Goal: Task Accomplishment & Management: Manage account settings

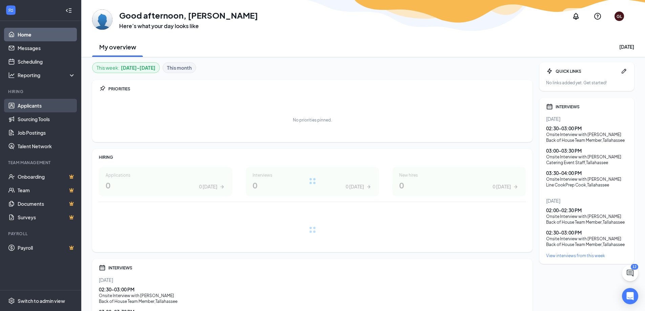
click at [58, 108] on link "Applicants" at bounding box center [47, 106] width 58 height 14
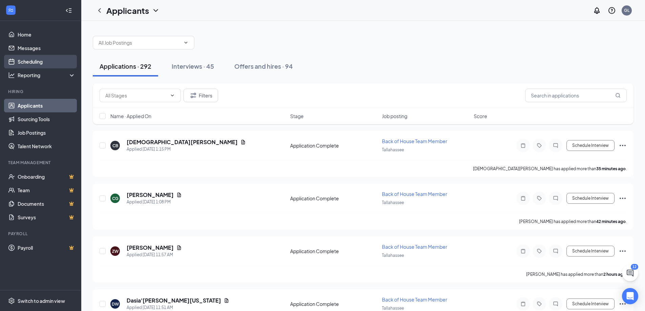
click at [48, 64] on link "Scheduling" at bounding box center [47, 62] width 58 height 14
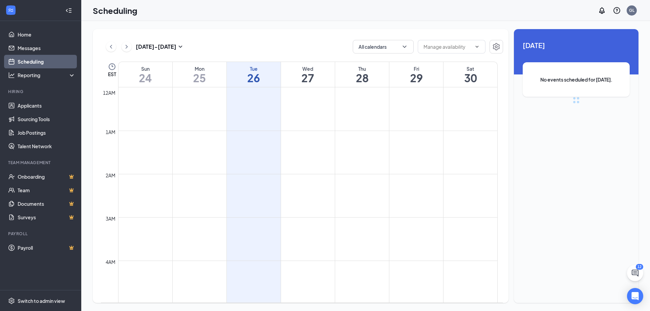
scroll to position [333, 0]
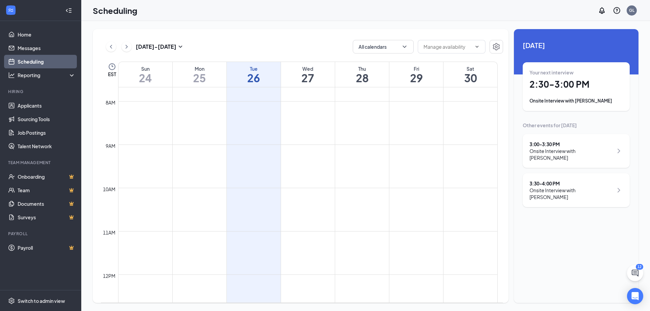
click at [560, 106] on div "Your next interview 2:30 - 3:00 PM Onsite Interview with [PERSON_NAME]" at bounding box center [576, 86] width 107 height 49
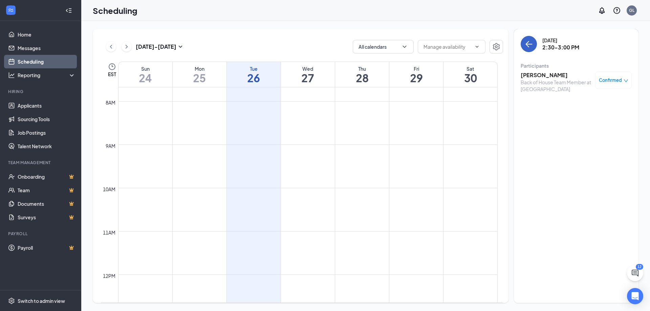
click at [524, 42] on button "back-button" at bounding box center [529, 44] width 16 height 16
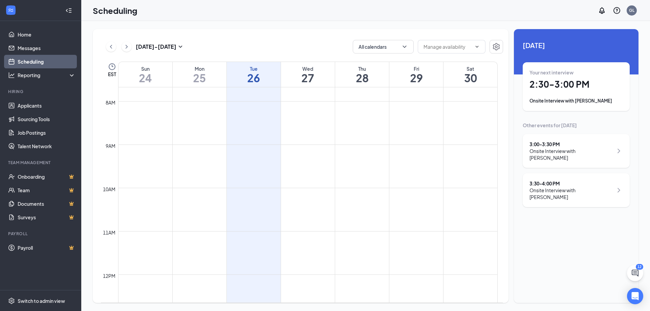
click at [574, 155] on div "3:00 - 3:30 PM Onsite Interview with [PERSON_NAME]" at bounding box center [576, 151] width 107 height 34
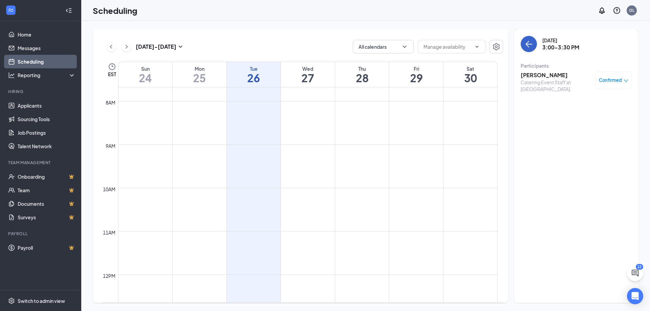
click at [526, 45] on icon "ArrowLeft" at bounding box center [527, 44] width 3 height 6
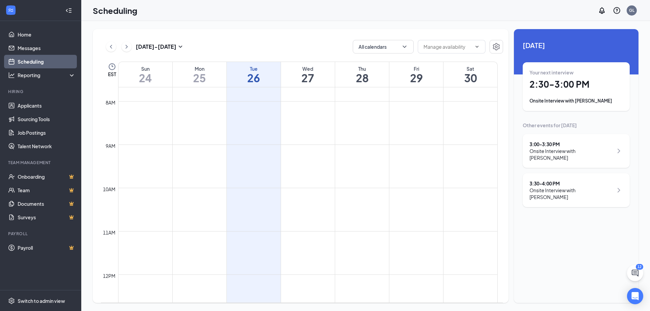
click at [594, 187] on div "Onsite Interview with [PERSON_NAME]" at bounding box center [571, 194] width 84 height 14
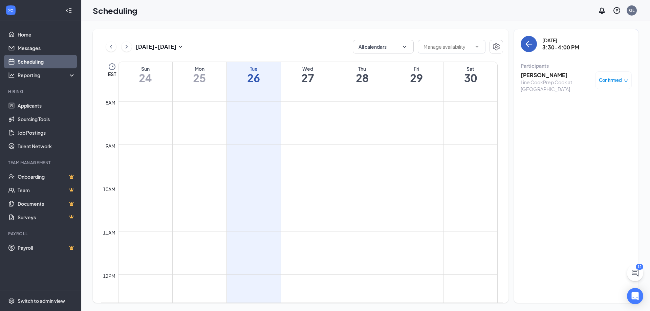
click at [529, 36] on button "back-button" at bounding box center [529, 44] width 16 height 16
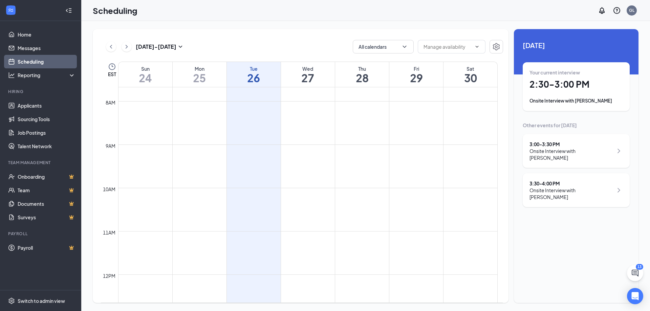
click at [581, 154] on div "Onsite Interview with [PERSON_NAME]" at bounding box center [571, 155] width 84 height 14
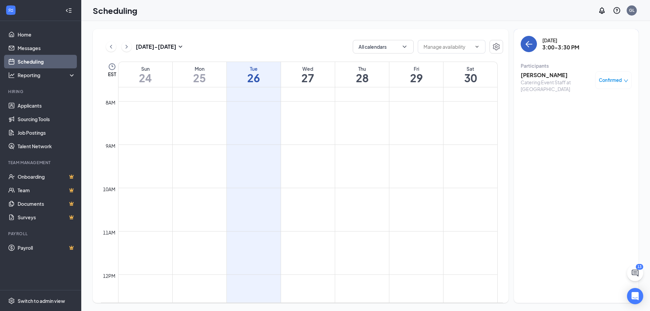
click at [526, 46] on icon "ArrowLeft" at bounding box center [529, 44] width 8 height 8
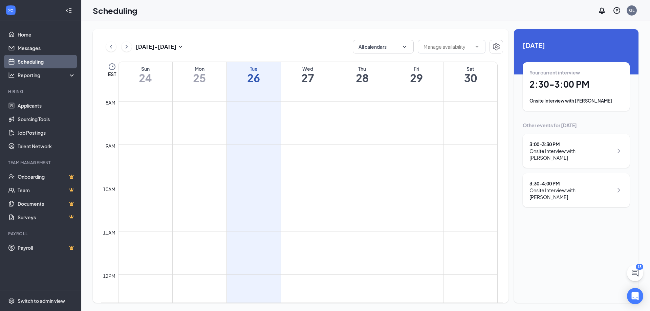
click at [564, 189] on div "3:30 - 4:00 PM Onsite Interview with [PERSON_NAME]" at bounding box center [576, 190] width 107 height 34
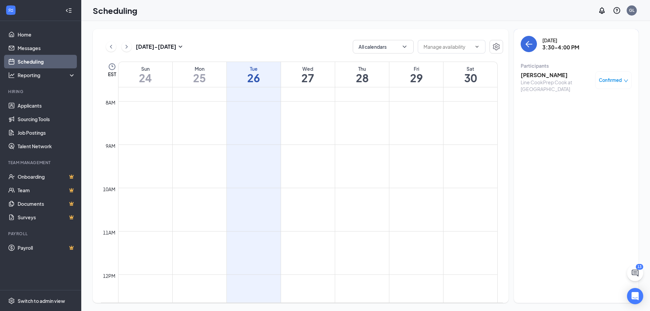
click at [545, 71] on div "[PERSON_NAME] Line CookPrep Cook at [GEOGRAPHIC_DATA] Confirmed" at bounding box center [576, 82] width 111 height 26
click at [545, 77] on h3 "[PERSON_NAME]" at bounding box center [556, 74] width 71 height 7
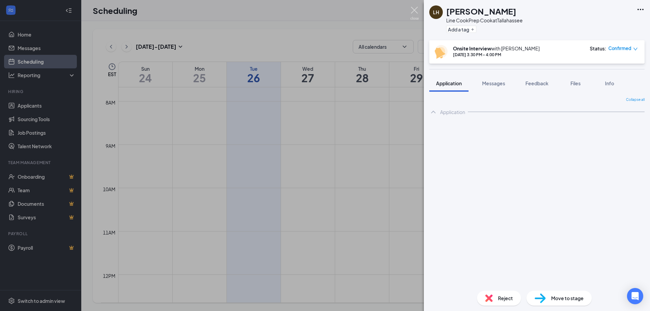
click at [413, 10] on img at bounding box center [414, 13] width 8 height 13
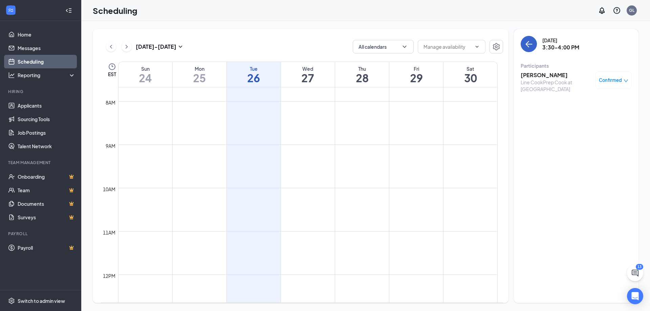
click at [524, 45] on button "back-button" at bounding box center [529, 44] width 16 height 16
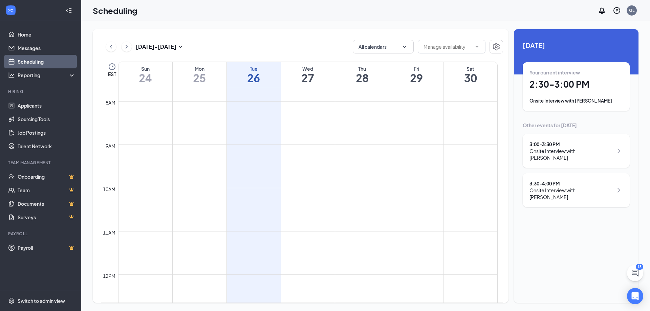
click at [574, 102] on div "Onsite Interview with [PERSON_NAME]" at bounding box center [575, 100] width 93 height 7
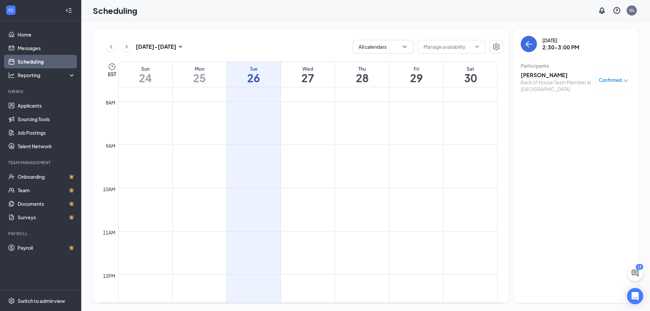
click at [611, 81] on span "Confirmed" at bounding box center [610, 80] width 23 height 7
click at [598, 134] on span "Mark as no-show" at bounding box center [587, 137] width 46 height 7
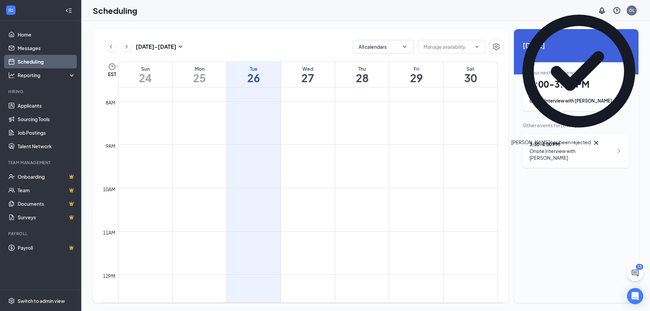
click at [560, 104] on div "Onsite Interview with [PERSON_NAME]" at bounding box center [575, 100] width 93 height 7
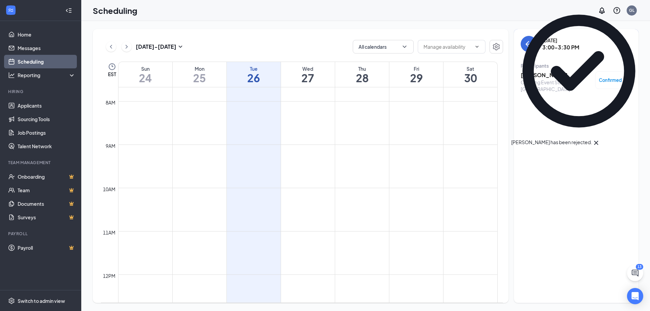
click at [532, 74] on h3 "[PERSON_NAME]" at bounding box center [556, 74] width 71 height 7
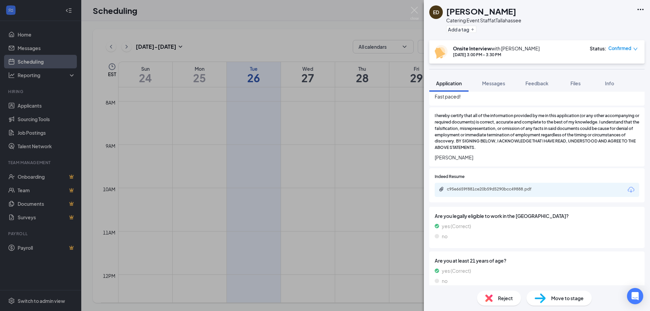
scroll to position [497, 0]
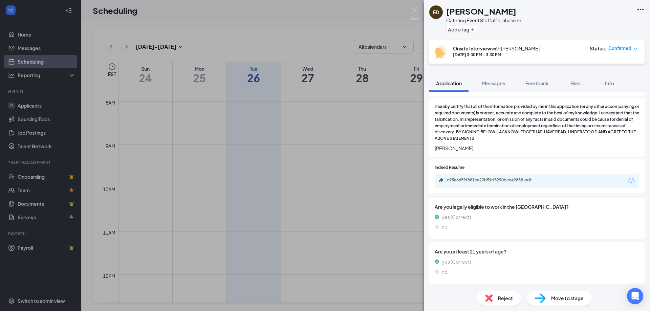
click at [480, 185] on div "c95e6659f881ce20b59d5290bcc49888.pdf" at bounding box center [537, 181] width 204 height 14
click at [481, 181] on div "c95e6659f881ce20b59d5290bcc49888.pdf" at bounding box center [494, 179] width 95 height 5
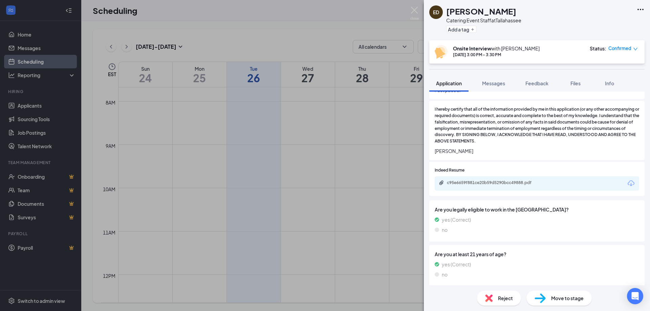
click at [494, 297] on div "Reject" at bounding box center [499, 298] width 44 height 15
click at [419, 13] on div "ED [PERSON_NAME] Catering Event Staff at [GEOGRAPHIC_DATA] Add a tag Onsite Int…" at bounding box center [325, 155] width 650 height 311
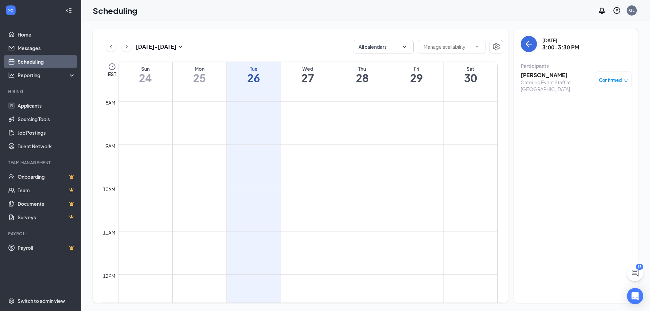
click at [623, 79] on div "Confirmed" at bounding box center [613, 80] width 29 height 7
click at [610, 134] on span "Mark as no-show" at bounding box center [587, 137] width 46 height 7
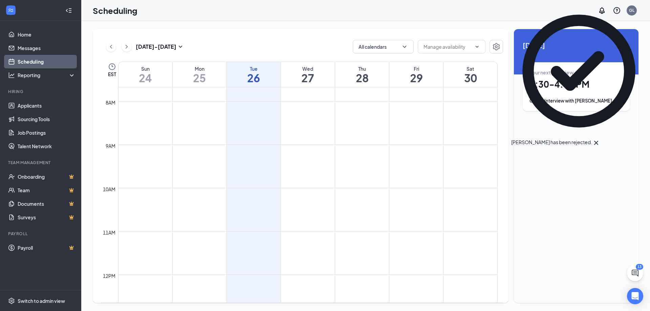
click at [544, 103] on div "Onsite Interview with [PERSON_NAME]" at bounding box center [575, 100] width 93 height 7
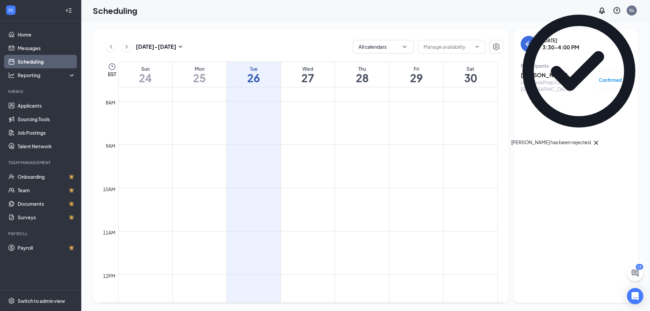
click at [527, 78] on h3 "[PERSON_NAME]" at bounding box center [556, 74] width 71 height 7
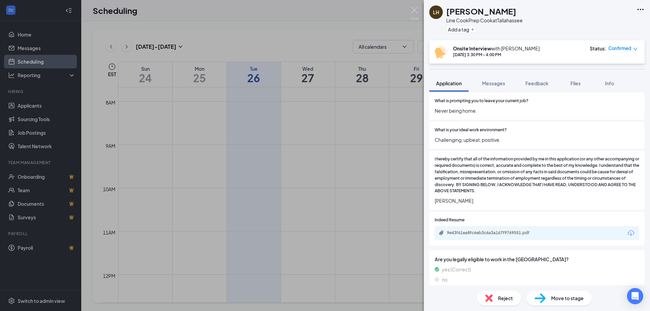
scroll to position [490, 0]
click at [482, 229] on div "9e43f61ea8fc6eb3c6a3a167f9769551.pdf" at bounding box center [494, 231] width 95 height 5
drag, startPoint x: 420, startPoint y: 10, endPoint x: 416, endPoint y: 10, distance: 4.1
click at [420, 10] on div "LH [PERSON_NAME] Line CookPrep Cook at [GEOGRAPHIC_DATA] Add a tag Onsite Inter…" at bounding box center [325, 155] width 650 height 311
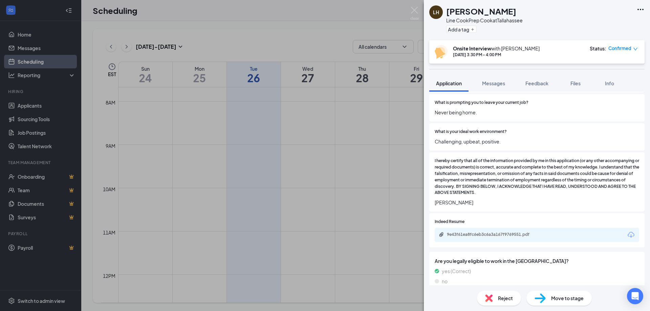
click at [416, 10] on div "Scheduling GL" at bounding box center [365, 10] width 569 height 21
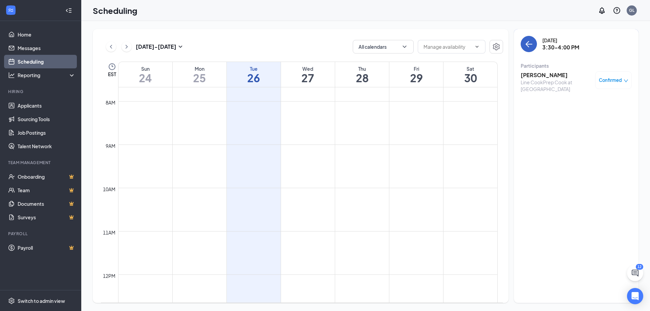
click at [524, 43] on button "back-button" at bounding box center [529, 44] width 16 height 16
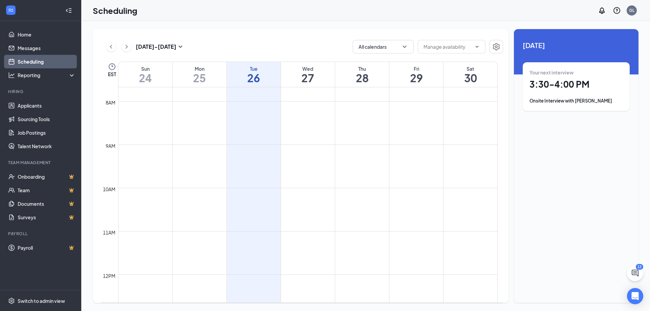
click at [309, 78] on h1 "27" at bounding box center [308, 78] width 54 height 12
click at [258, 82] on h1 "26" at bounding box center [254, 78] width 54 height 12
click at [320, 80] on h1 "27" at bounding box center [308, 78] width 54 height 12
